Goal: Check status: Check status

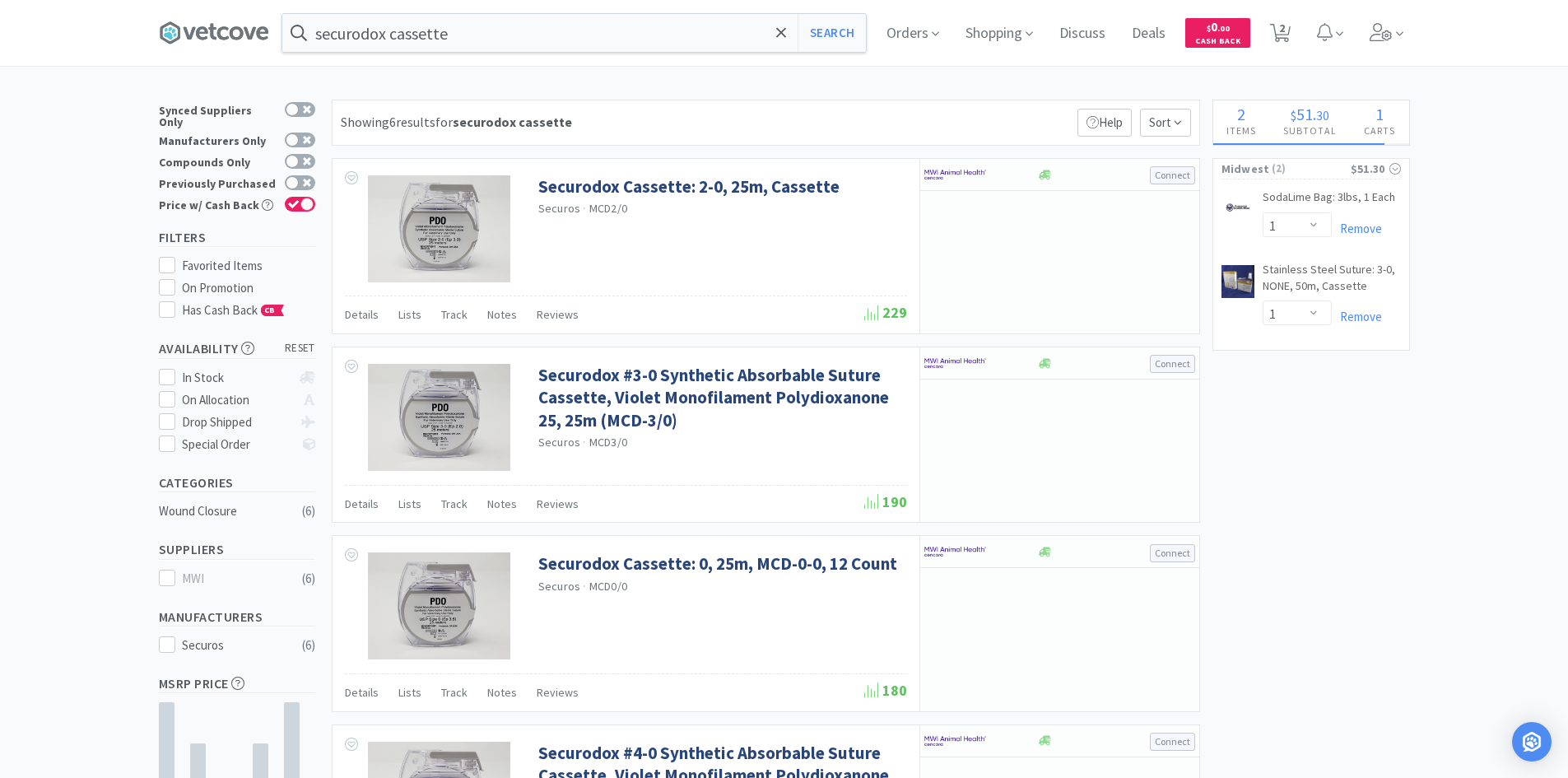
select select "1"
click at [1282, 34] on icon at bounding box center [1280, 32] width 20 height 18
select select "1"
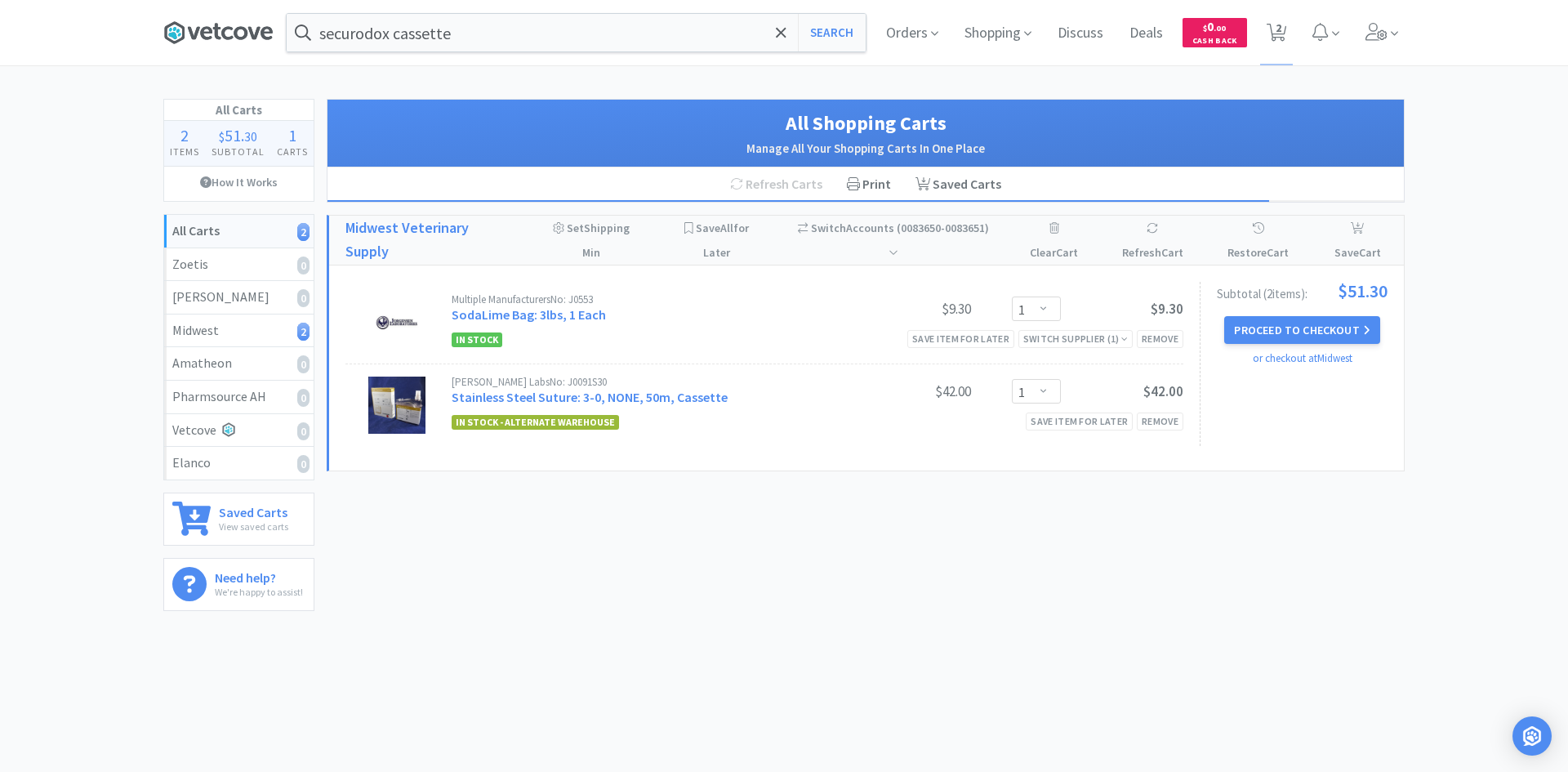
click at [249, 34] on icon at bounding box center [218, 32] width 110 height 24
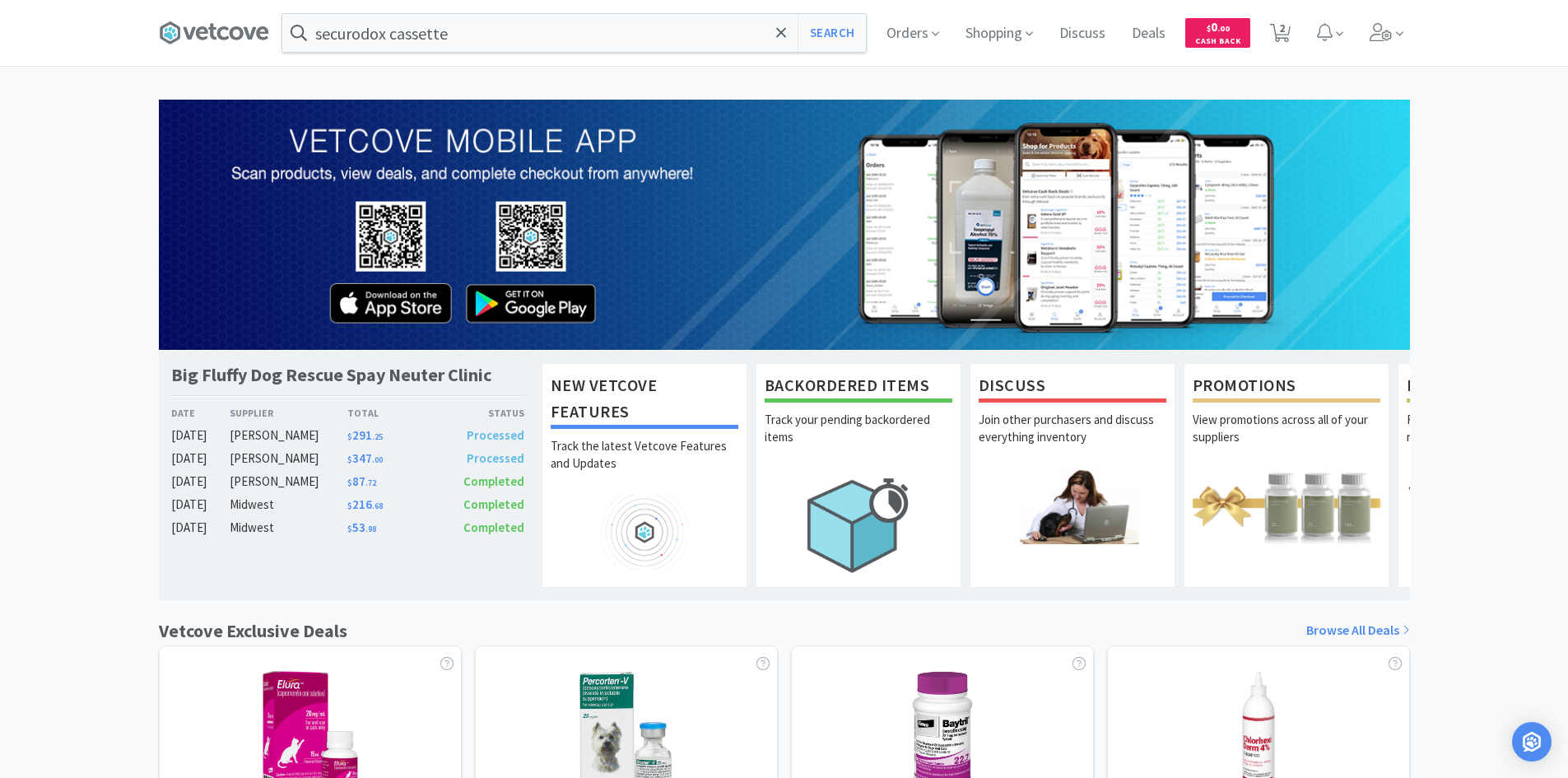
click at [251, 439] on div "[PERSON_NAME]" at bounding box center [288, 435] width 117 height 20
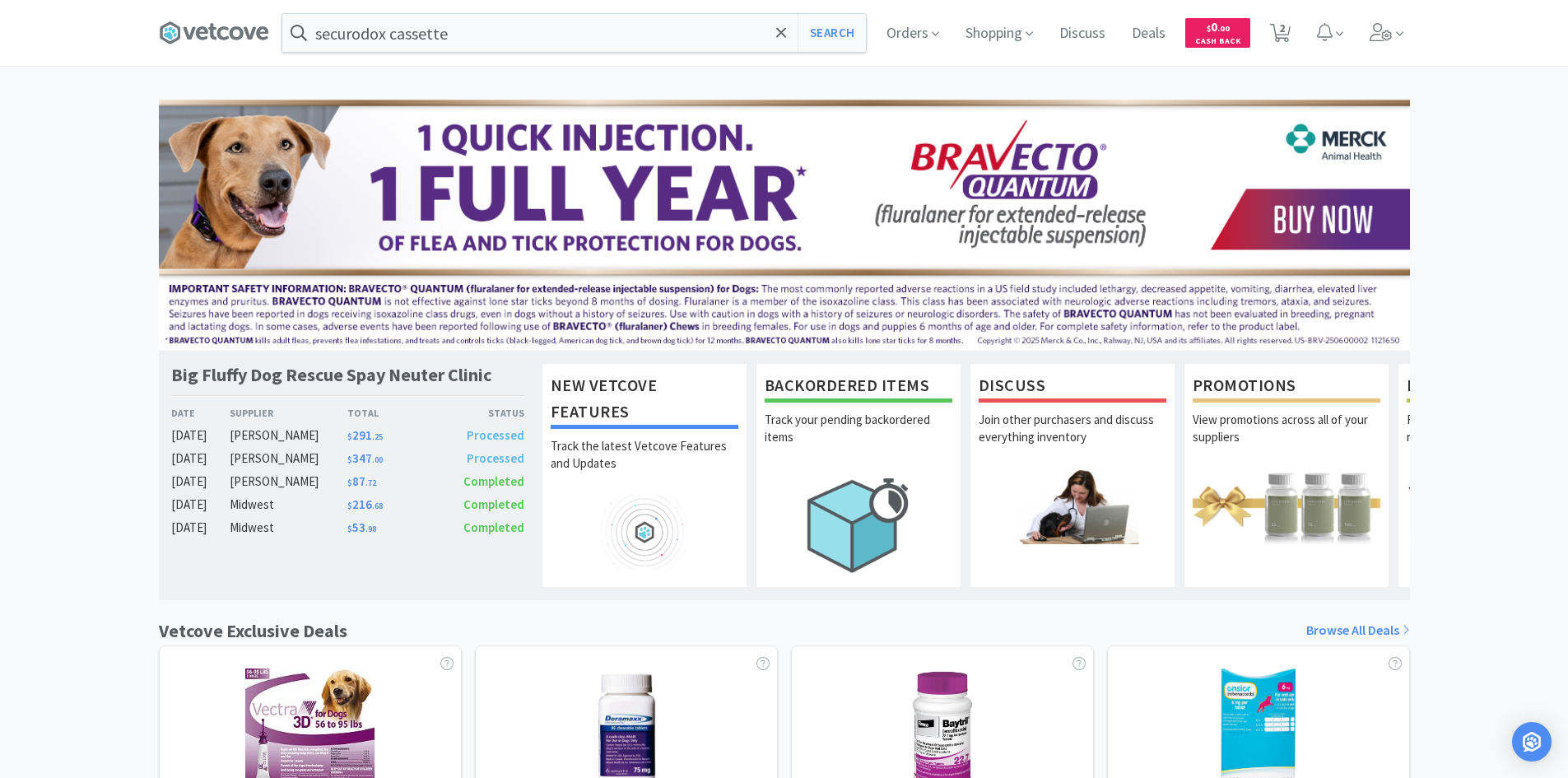
click at [485, 456] on span "Processed" at bounding box center [496, 458] width 58 height 16
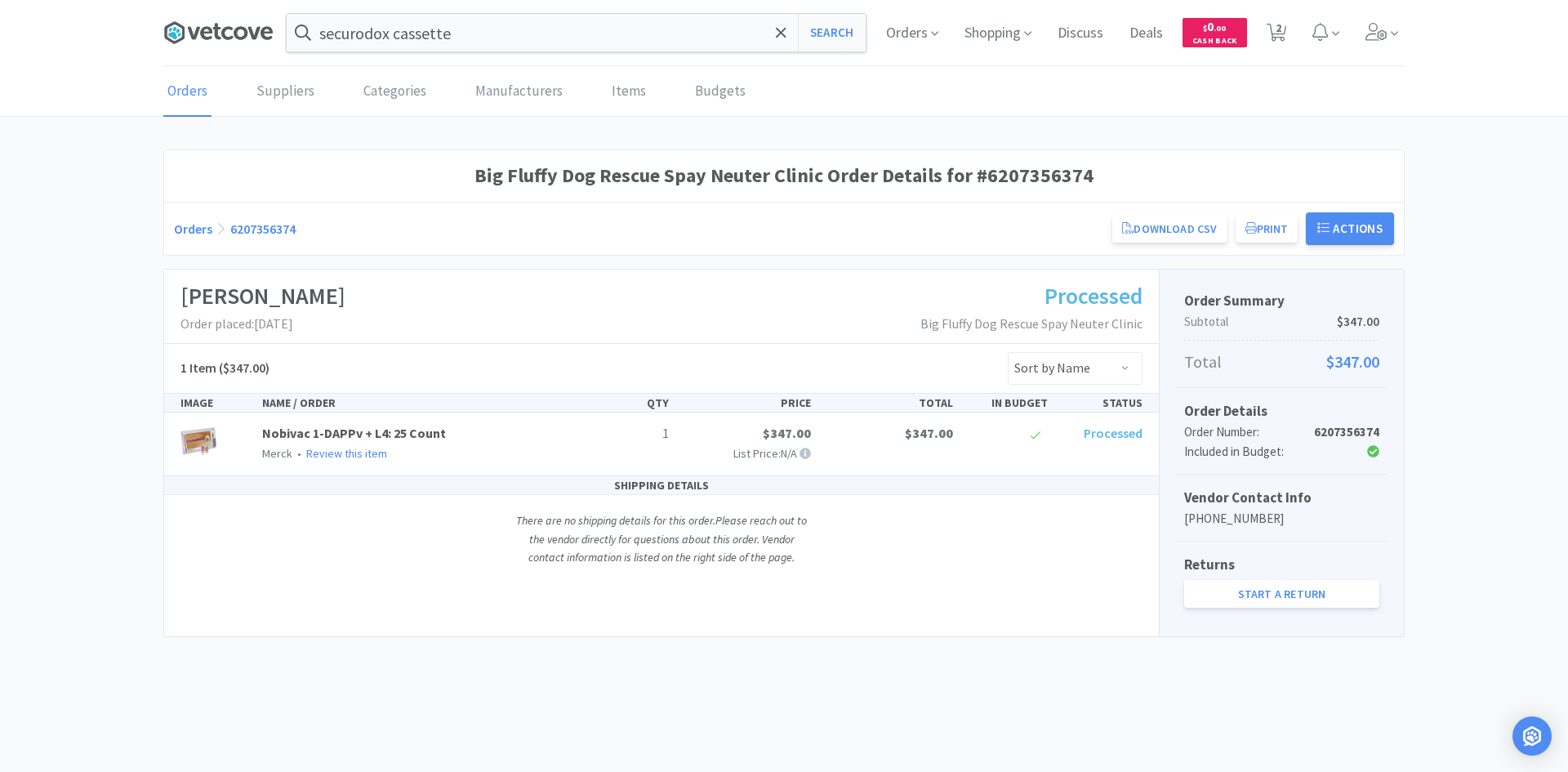
click at [189, 28] on icon at bounding box center [194, 33] width 12 height 12
